Goal: Task Accomplishment & Management: Use online tool/utility

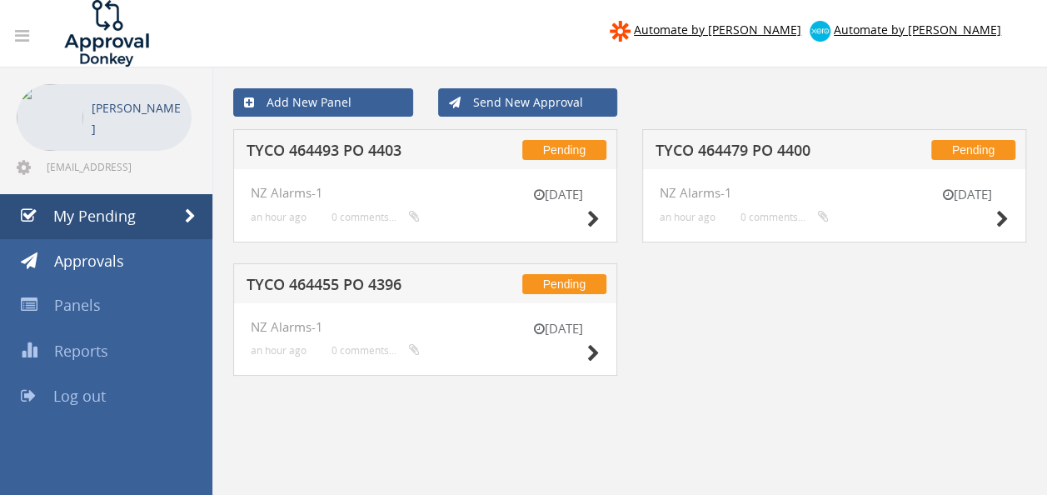
click at [386, 147] on h5 "TYCO 464493 PO 4403" at bounding box center [353, 152] width 214 height 21
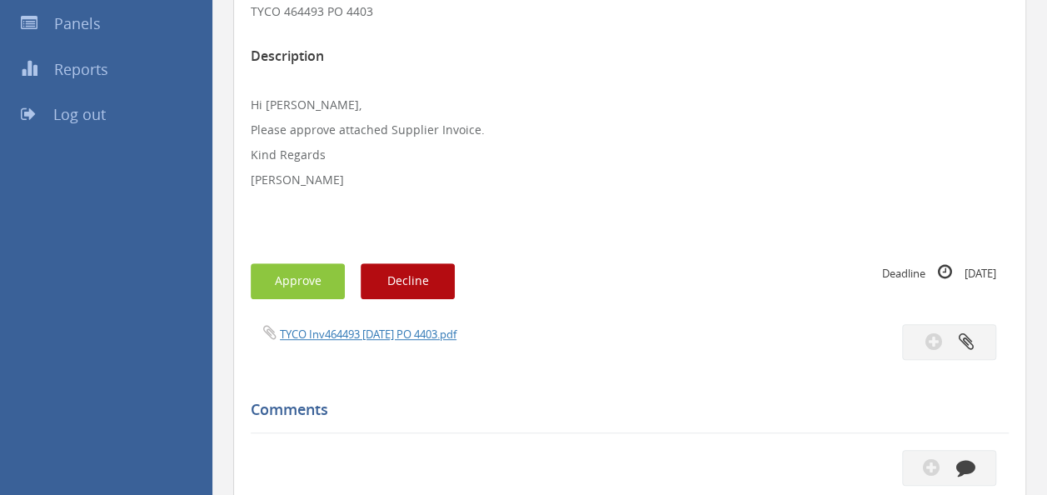
scroll to position [336, 0]
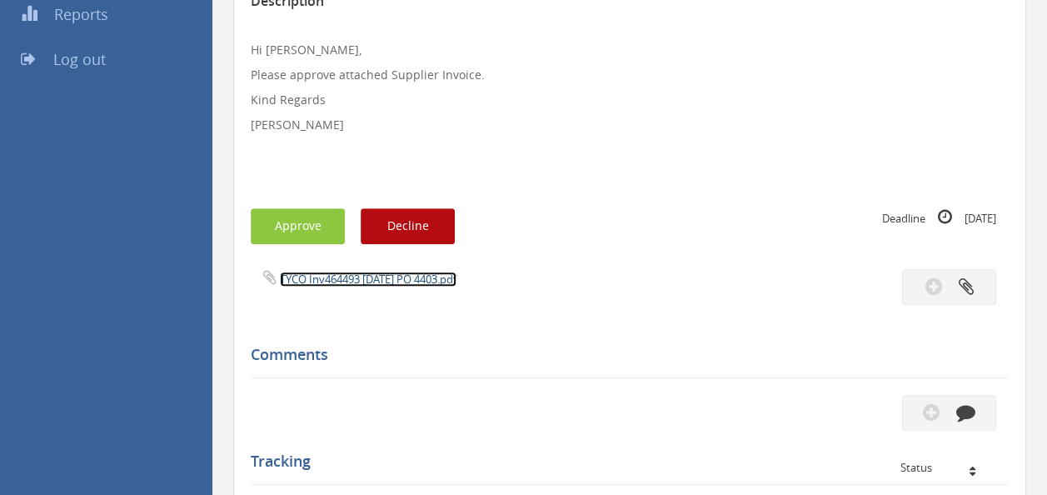
click at [339, 276] on link "TYCO Inv464493 [DATE] PO 4403.pdf" at bounding box center [368, 278] width 177 height 15
click at [300, 205] on div "Subject TYCO 464493 PO 4403 Description Hi [PERSON_NAME], Please approve attach…" at bounding box center [630, 301] width 758 height 786
click at [297, 217] on button "Approve" at bounding box center [298, 226] width 94 height 36
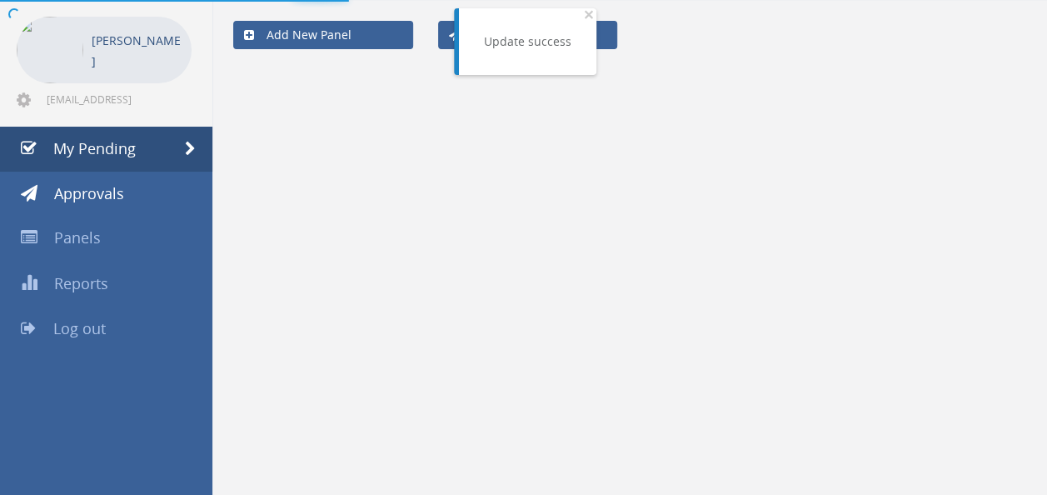
scroll to position [67, 0]
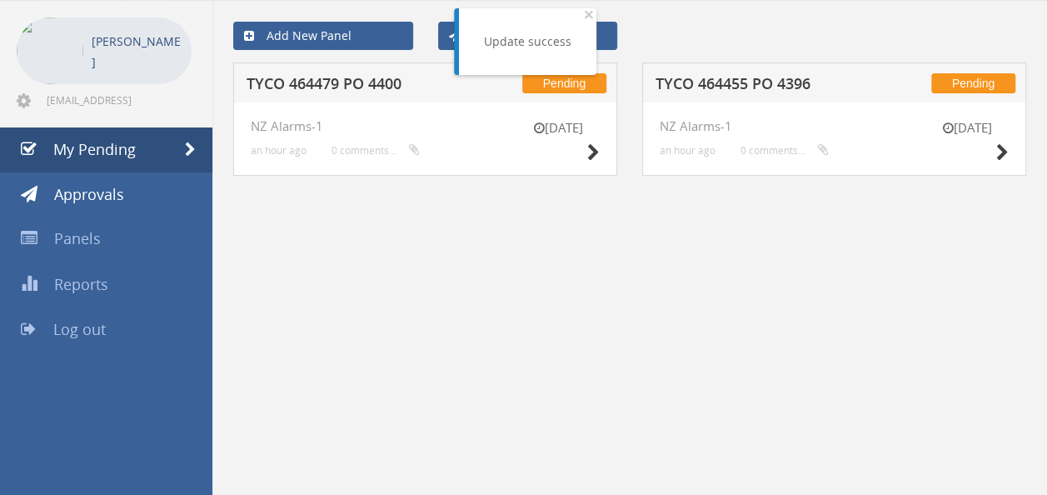
click at [754, 79] on h5 "TYCO 464455 PO 4396" at bounding box center [762, 86] width 214 height 21
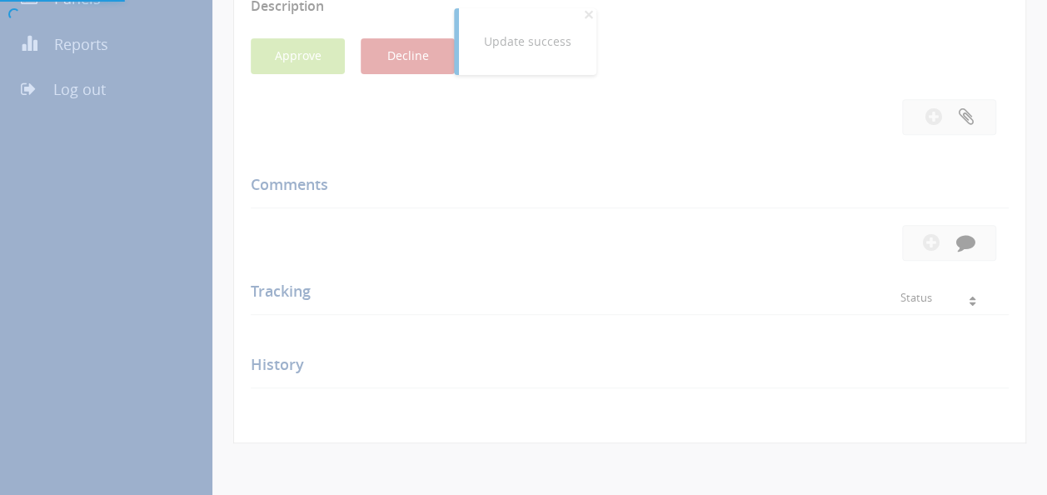
scroll to position [336, 0]
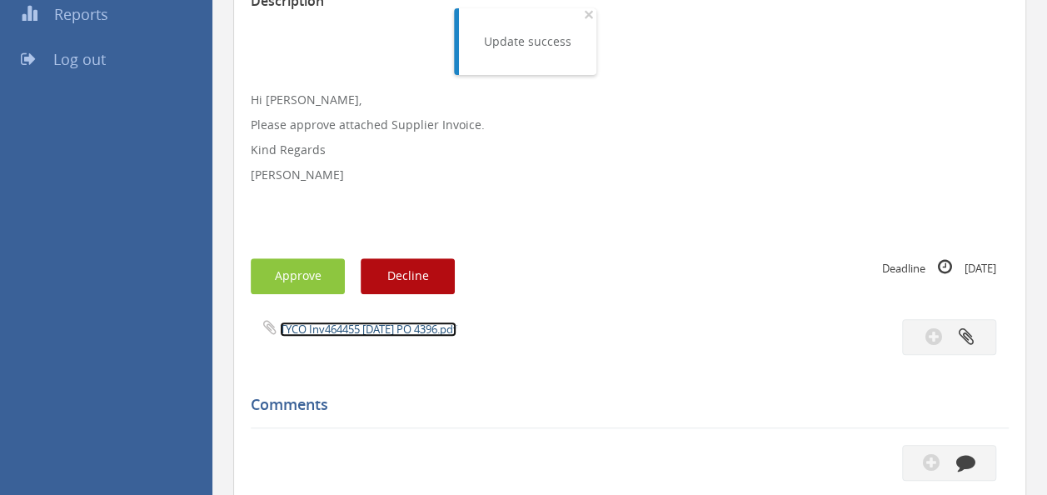
click at [347, 326] on link "TYCO Inv464455 [DATE] PO 4396.pdf" at bounding box center [368, 328] width 177 height 15
click at [283, 276] on button "Approve" at bounding box center [298, 276] width 94 height 36
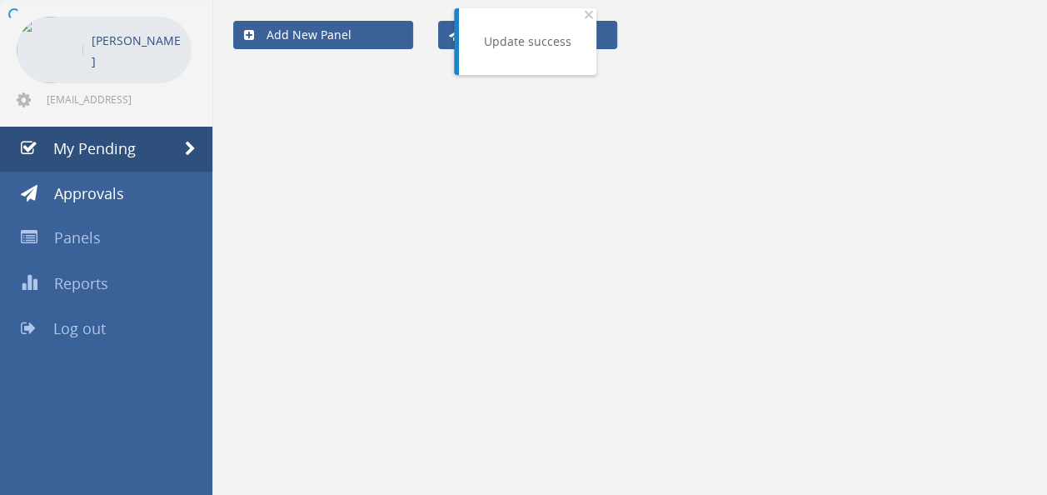
scroll to position [67, 0]
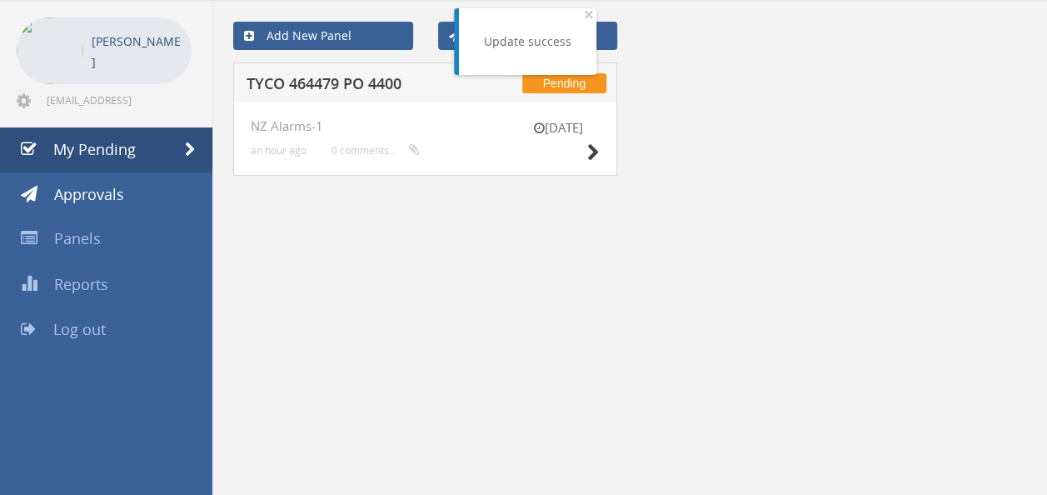
click at [350, 76] on h5 "TYCO 464479 PO 4400" at bounding box center [353, 86] width 214 height 21
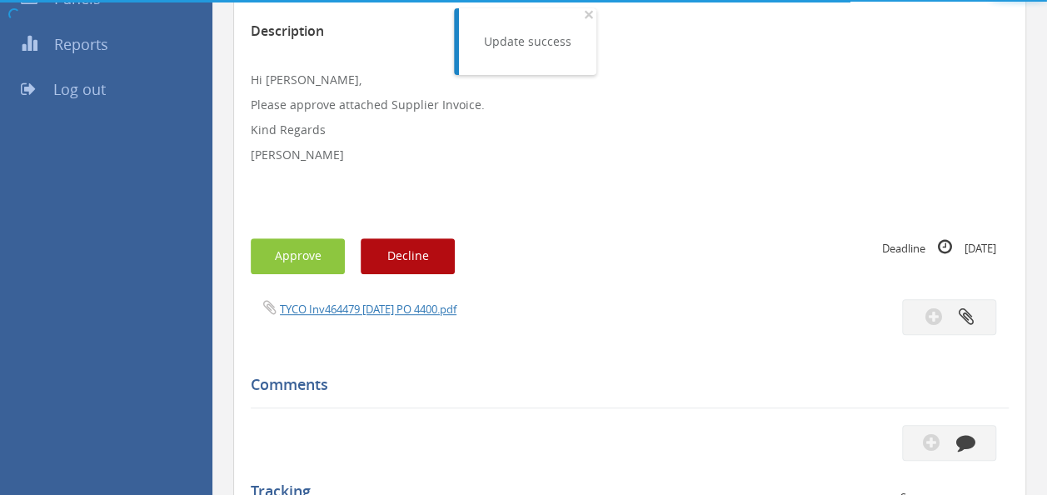
scroll to position [336, 0]
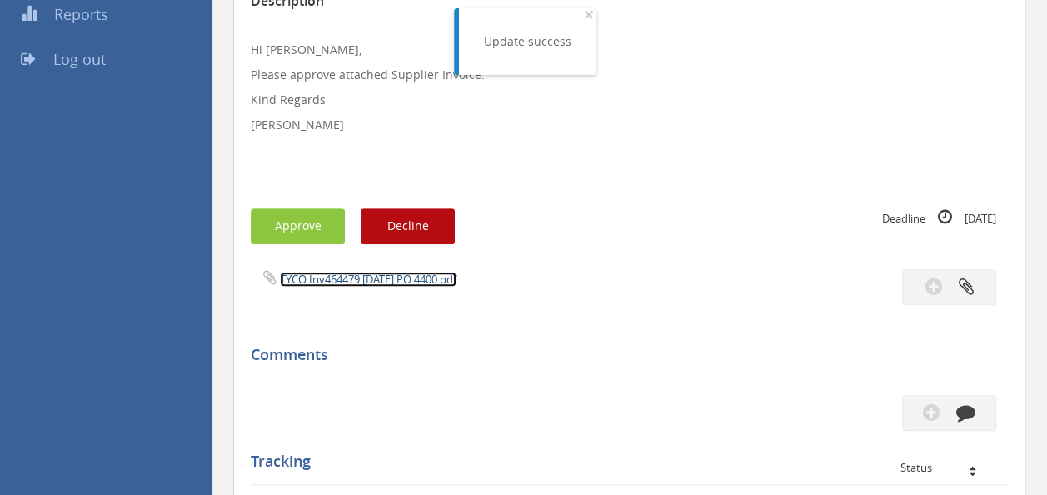
click at [348, 271] on link "TYCO Inv464479 [DATE] PO 4400.pdf" at bounding box center [368, 278] width 177 height 15
click at [288, 230] on button "Approve" at bounding box center [298, 226] width 94 height 36
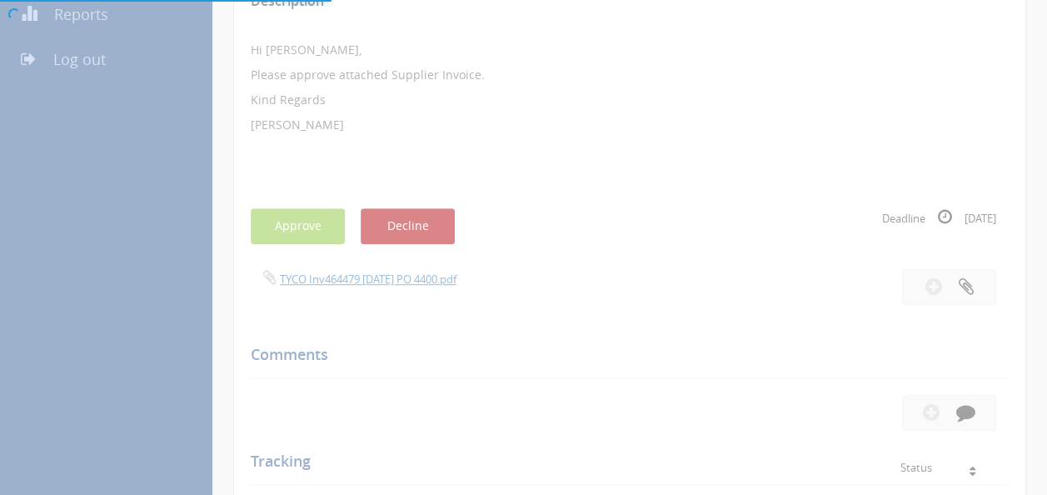
scroll to position [67, 0]
